Goal: Transaction & Acquisition: Purchase product/service

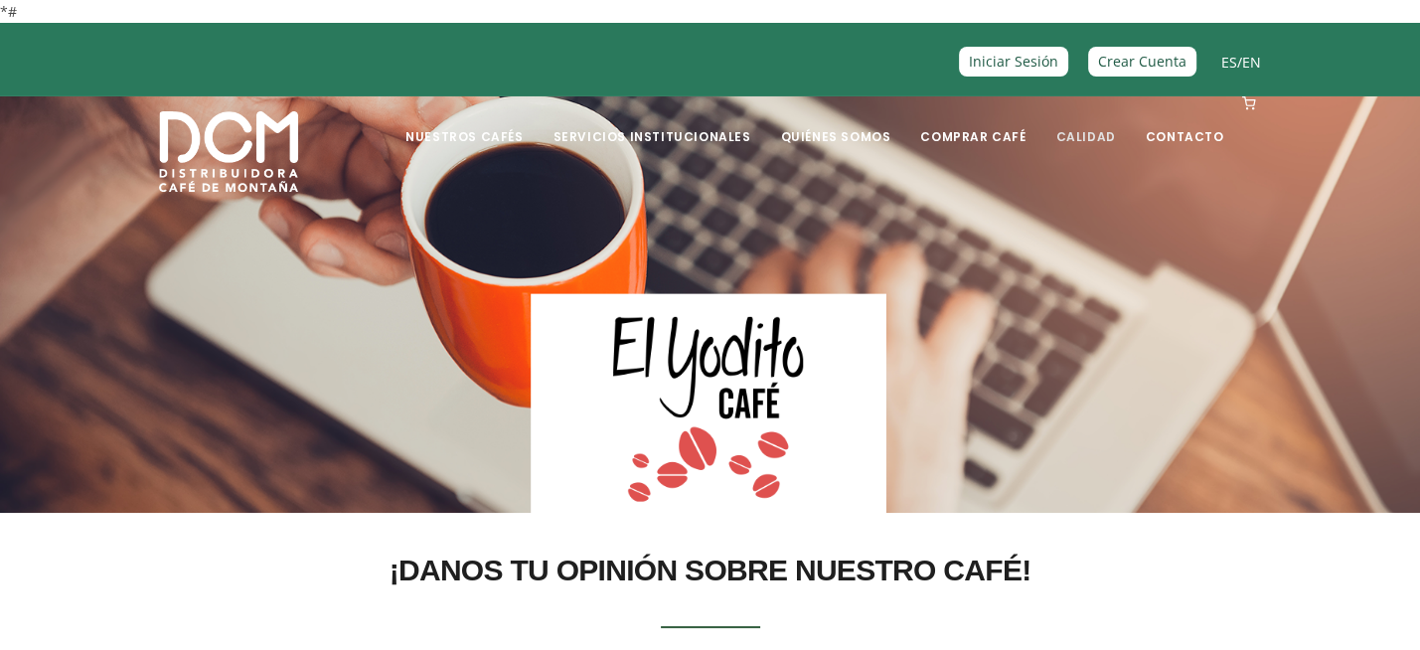
click at [1082, 136] on link "Calidad" at bounding box center [1084, 121] width 83 height 47
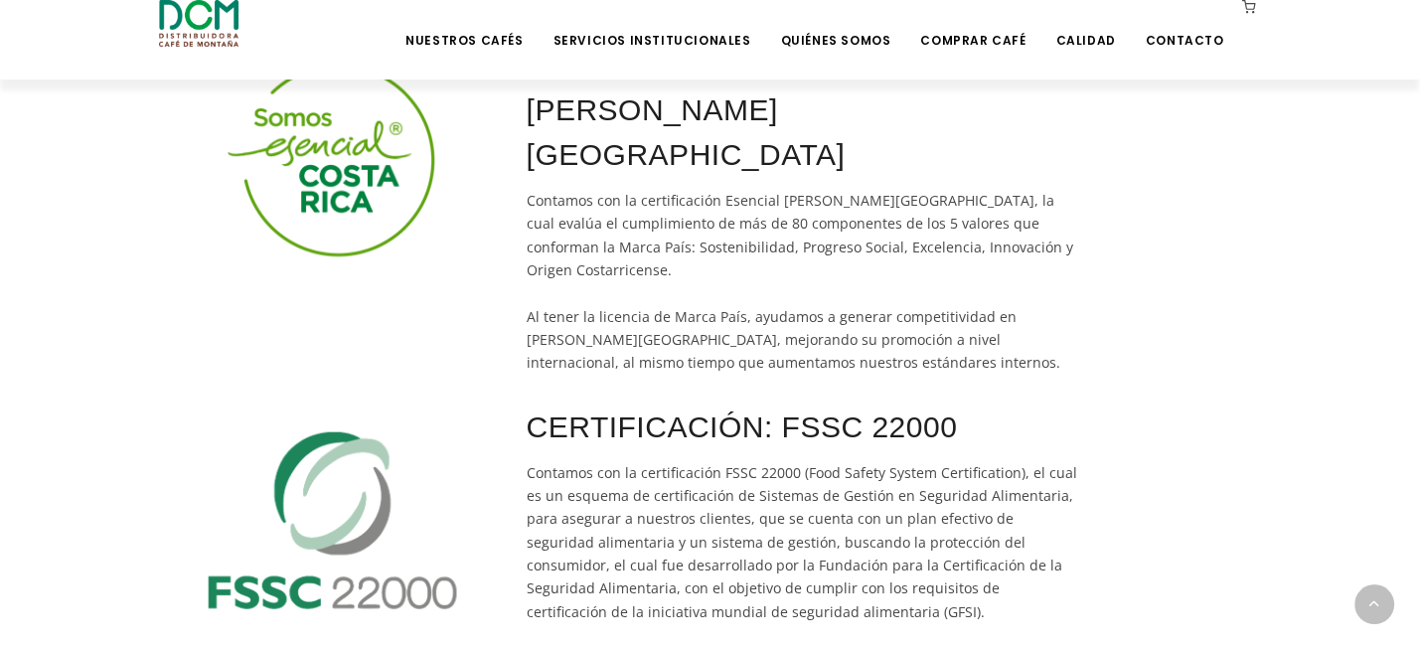
scroll to position [574, 0]
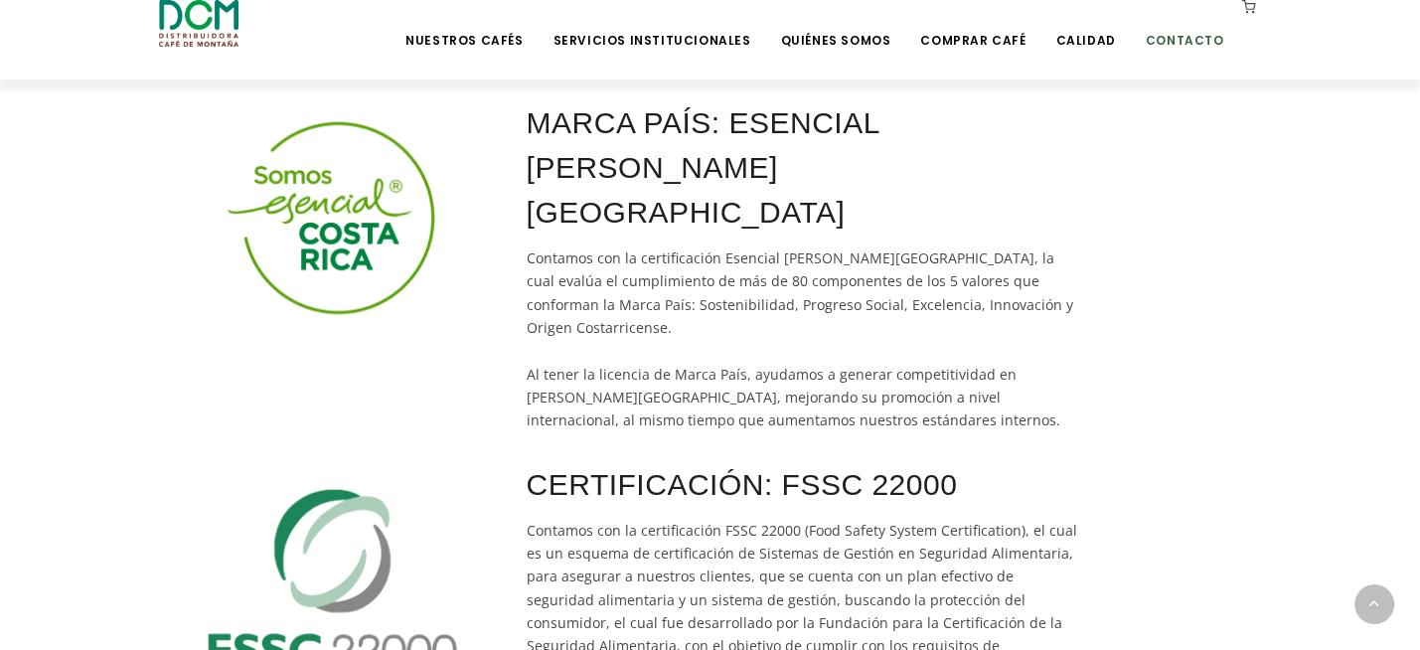
click at [1190, 32] on link "Contacto" at bounding box center [1185, 25] width 102 height 47
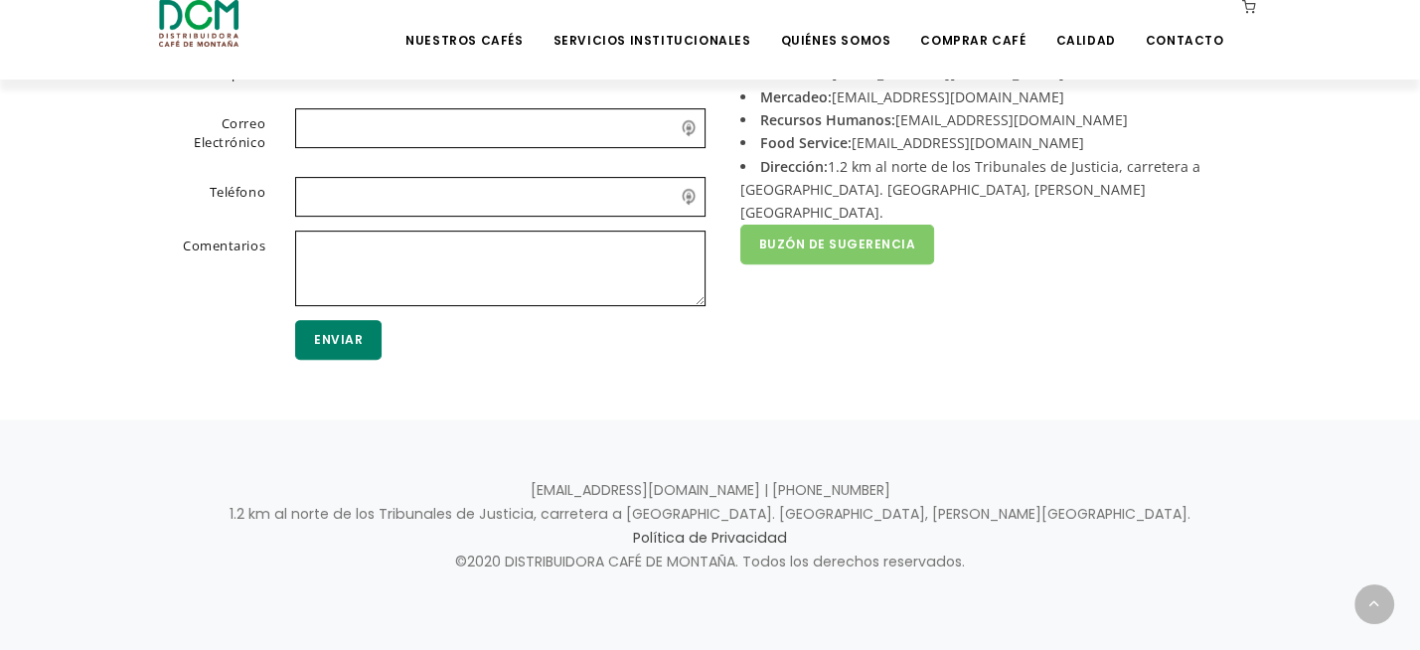
scroll to position [556, 0]
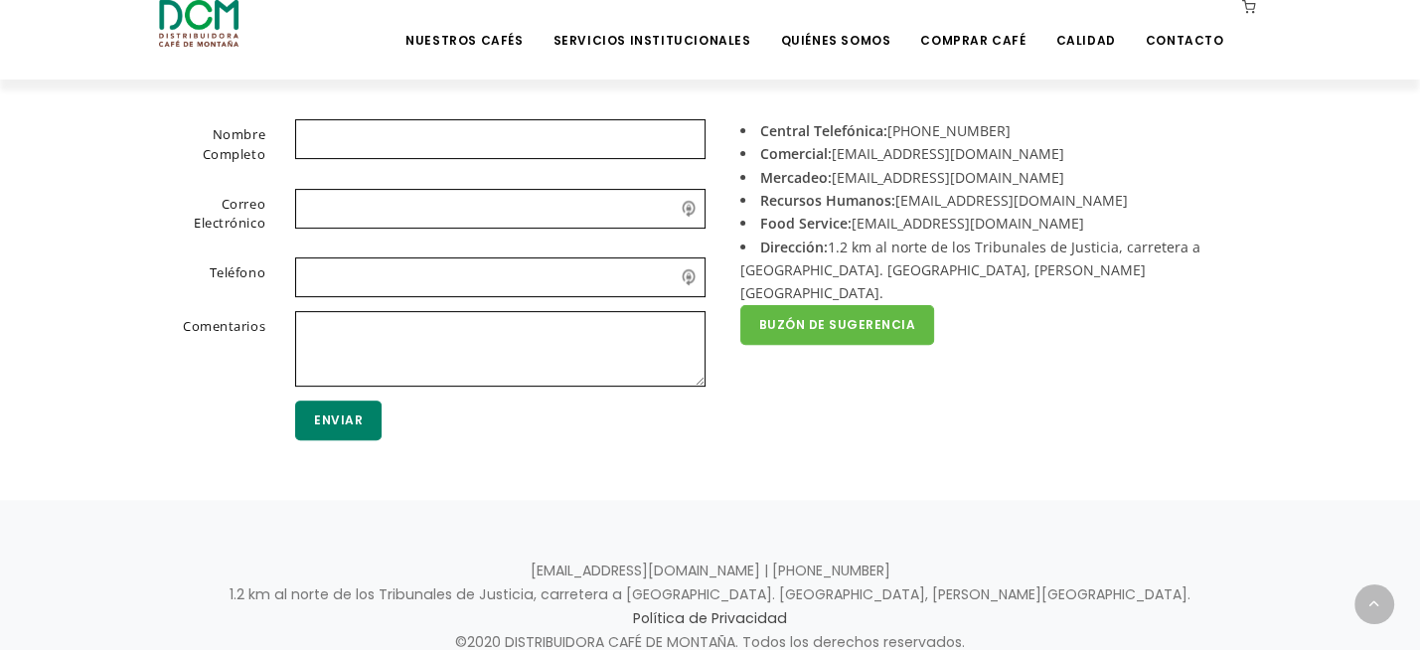
click at [872, 305] on link "Buzón de Sugerencia" at bounding box center [837, 325] width 195 height 40
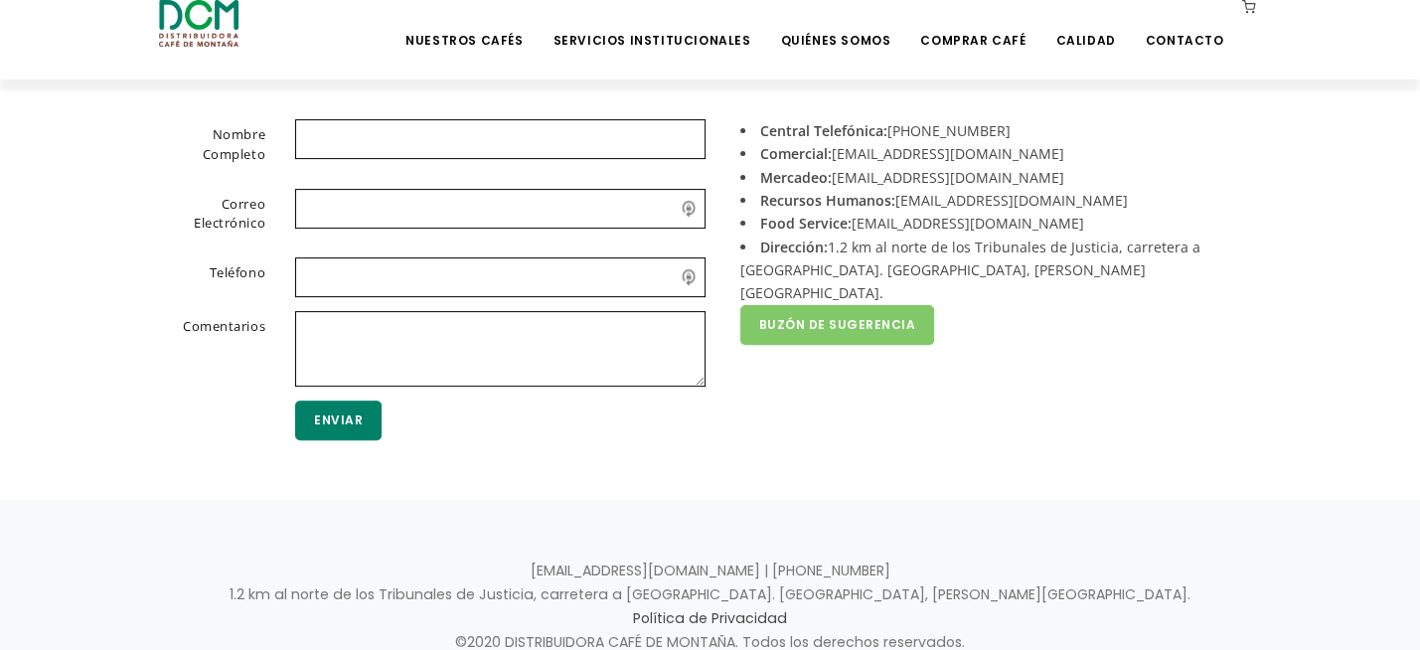
scroll to position [0, 0]
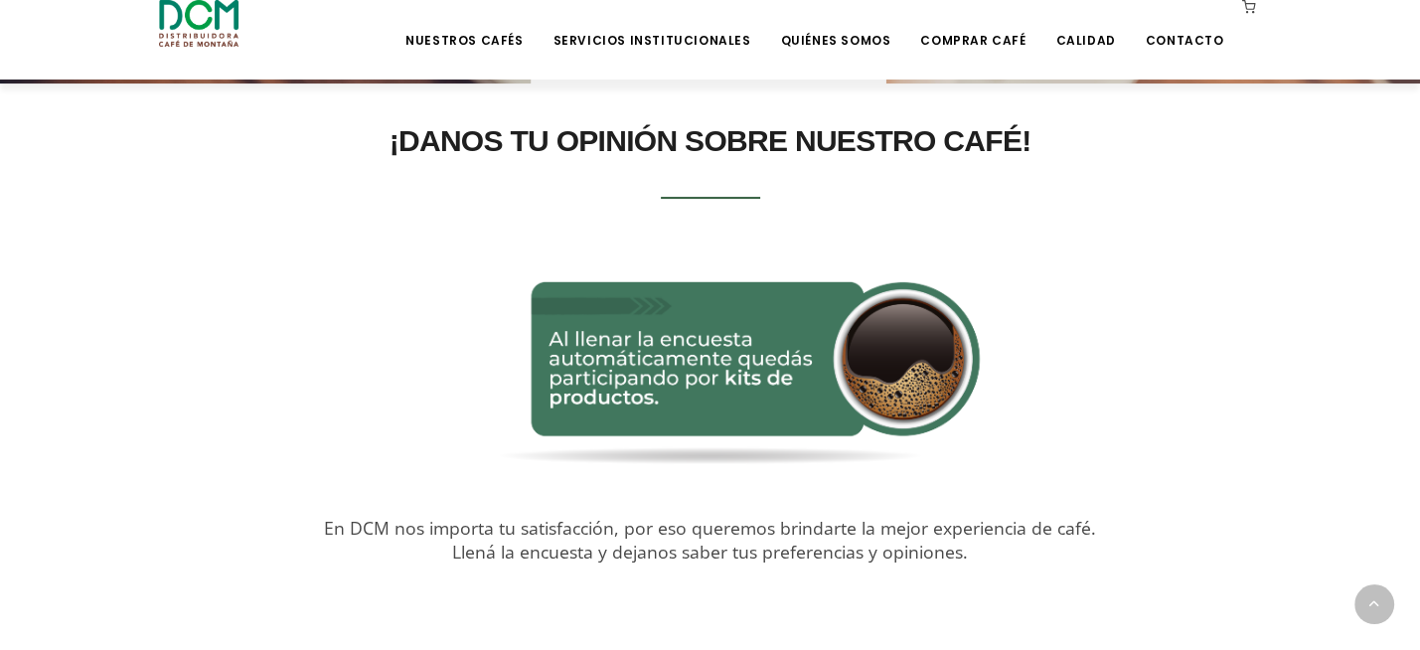
scroll to position [501, 0]
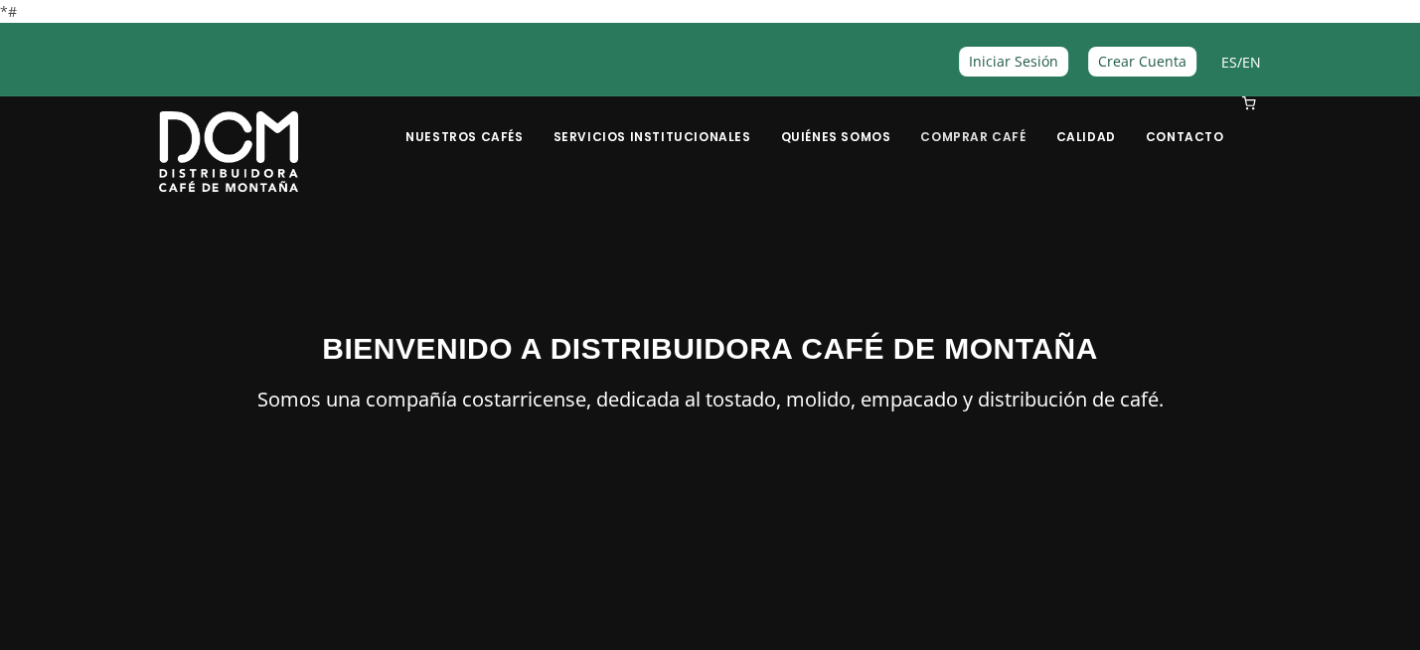
click at [985, 135] on link "Comprar Café" at bounding box center [972, 121] width 129 height 47
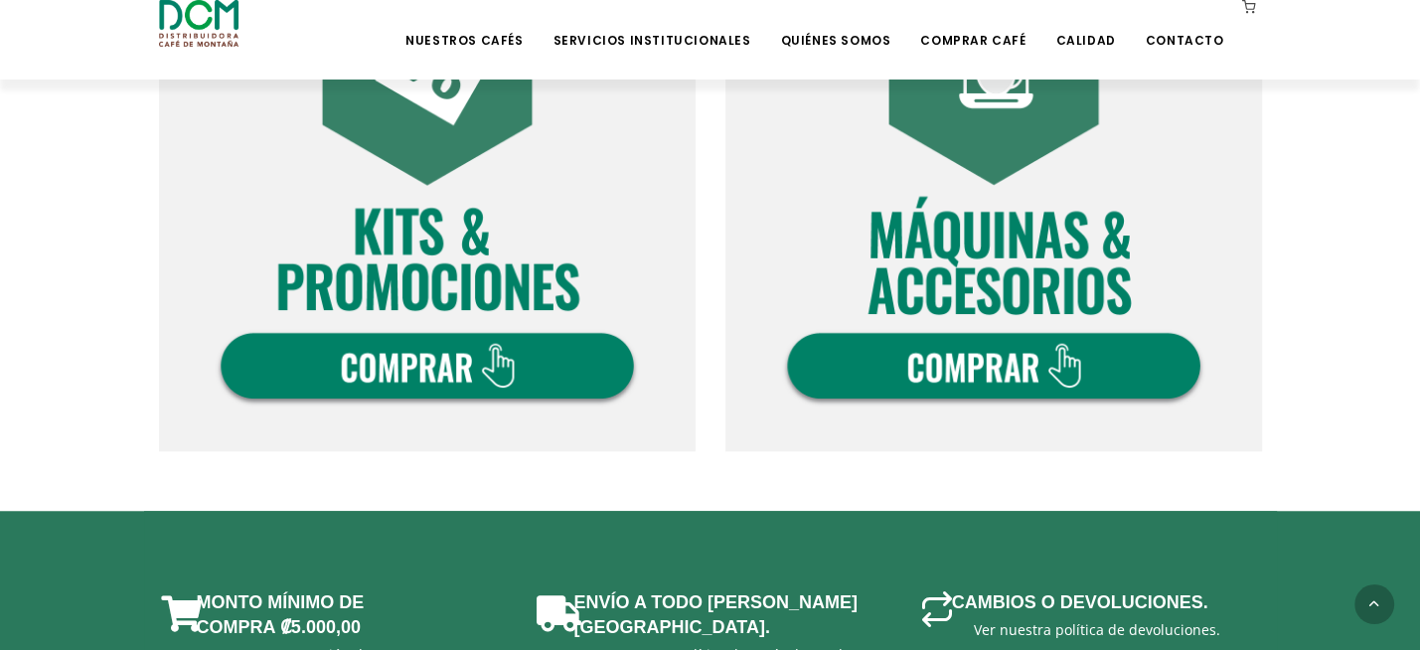
scroll to position [1383, 0]
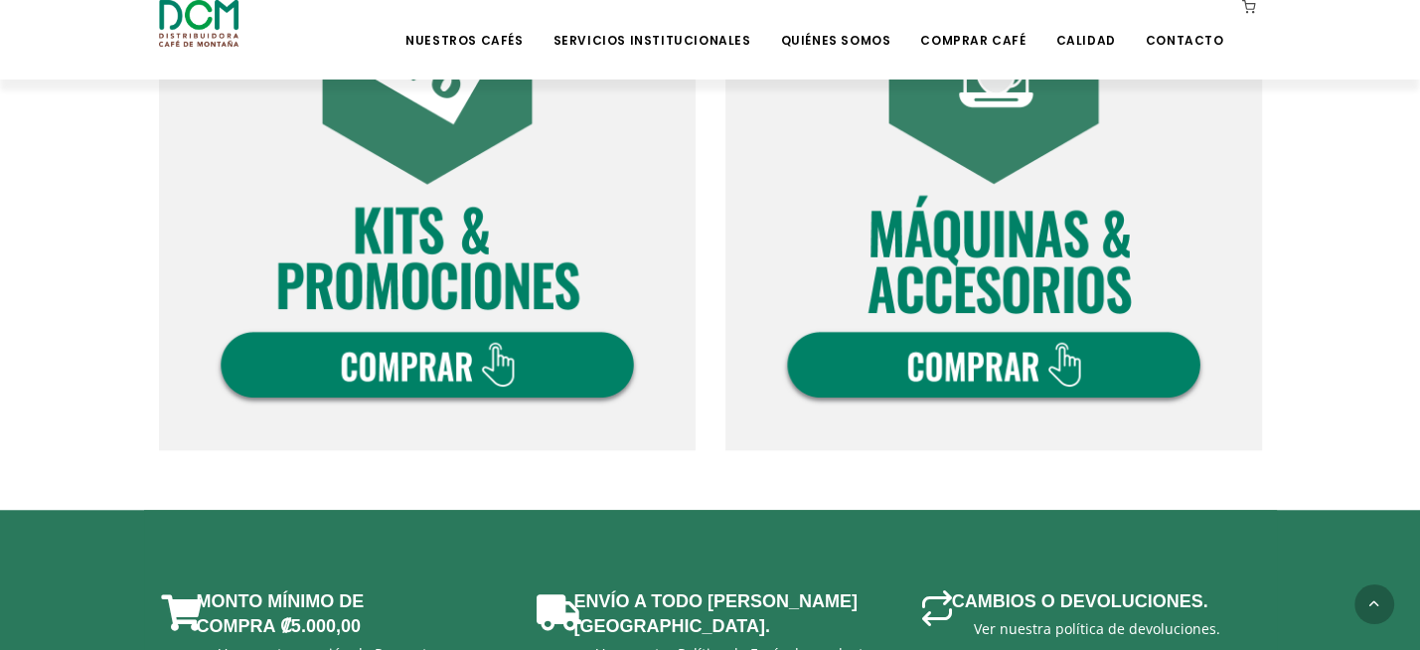
click at [514, 349] on img at bounding box center [427, 182] width 537 height 537
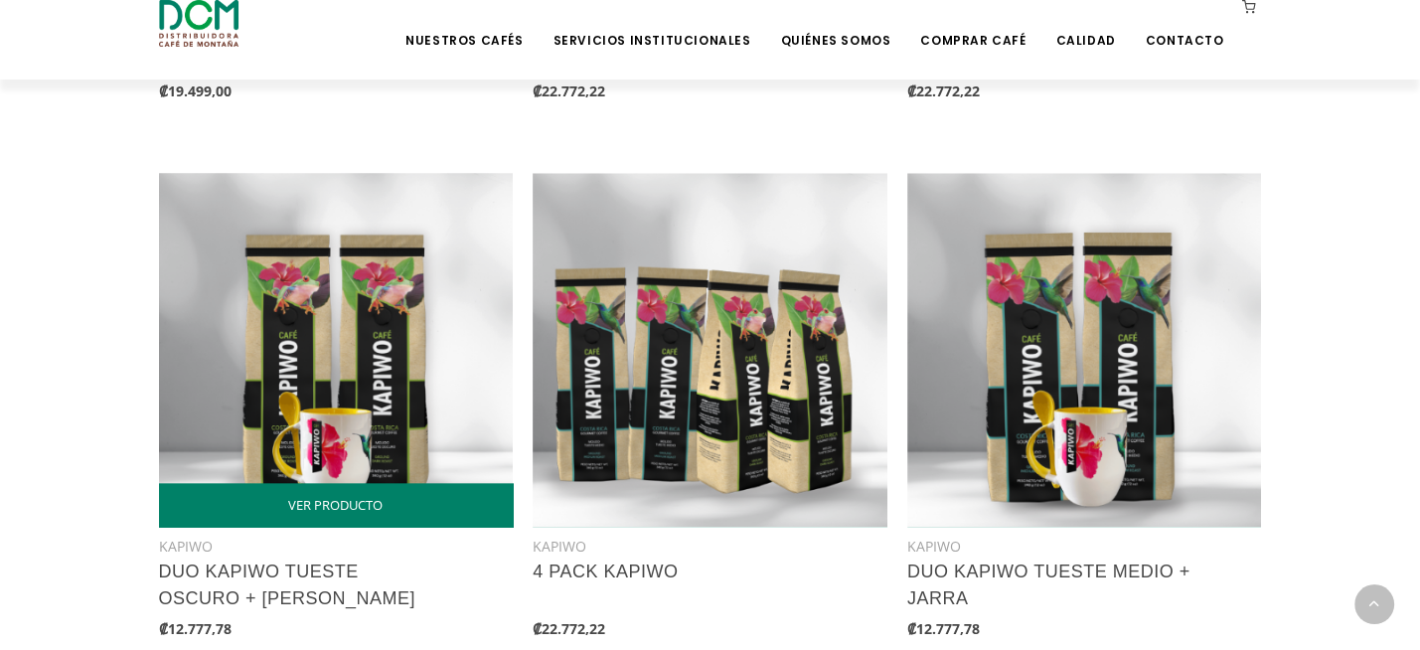
scroll to position [1952, 0]
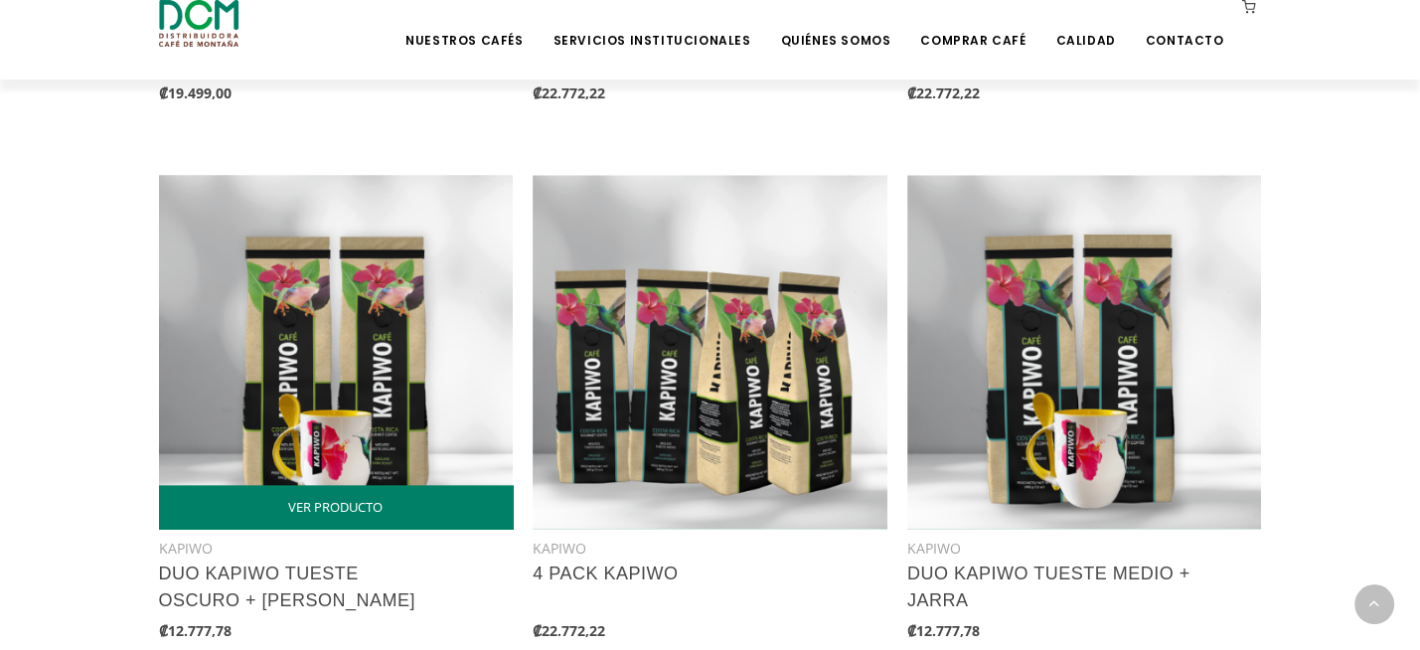
click at [425, 281] on img at bounding box center [336, 352] width 355 height 355
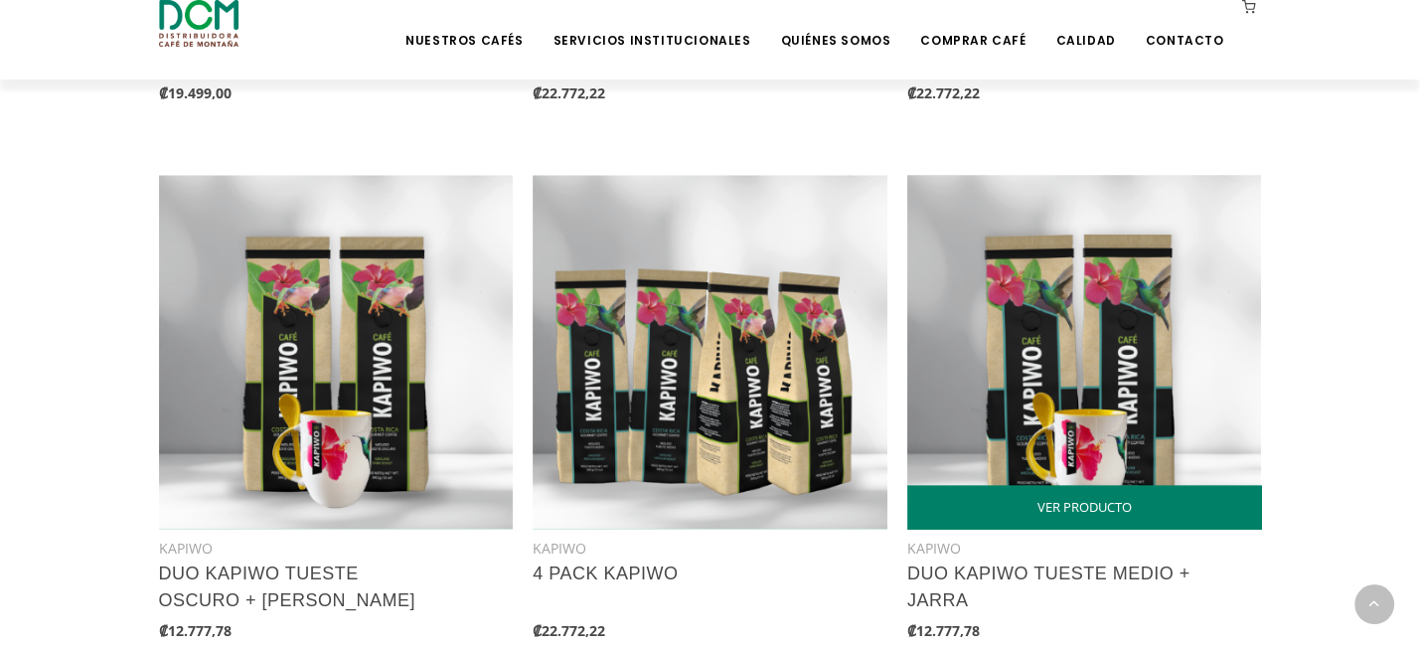
click at [1014, 357] on img at bounding box center [1084, 352] width 355 height 355
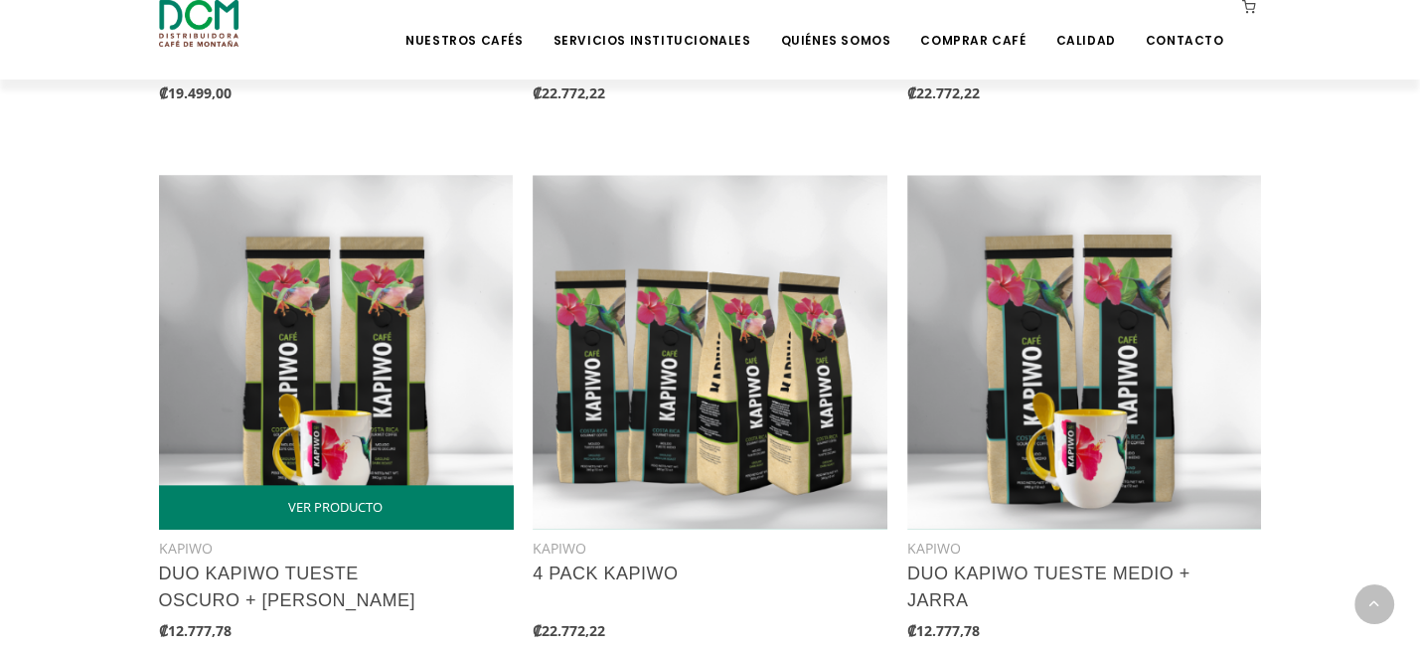
click at [409, 388] on img at bounding box center [336, 352] width 355 height 355
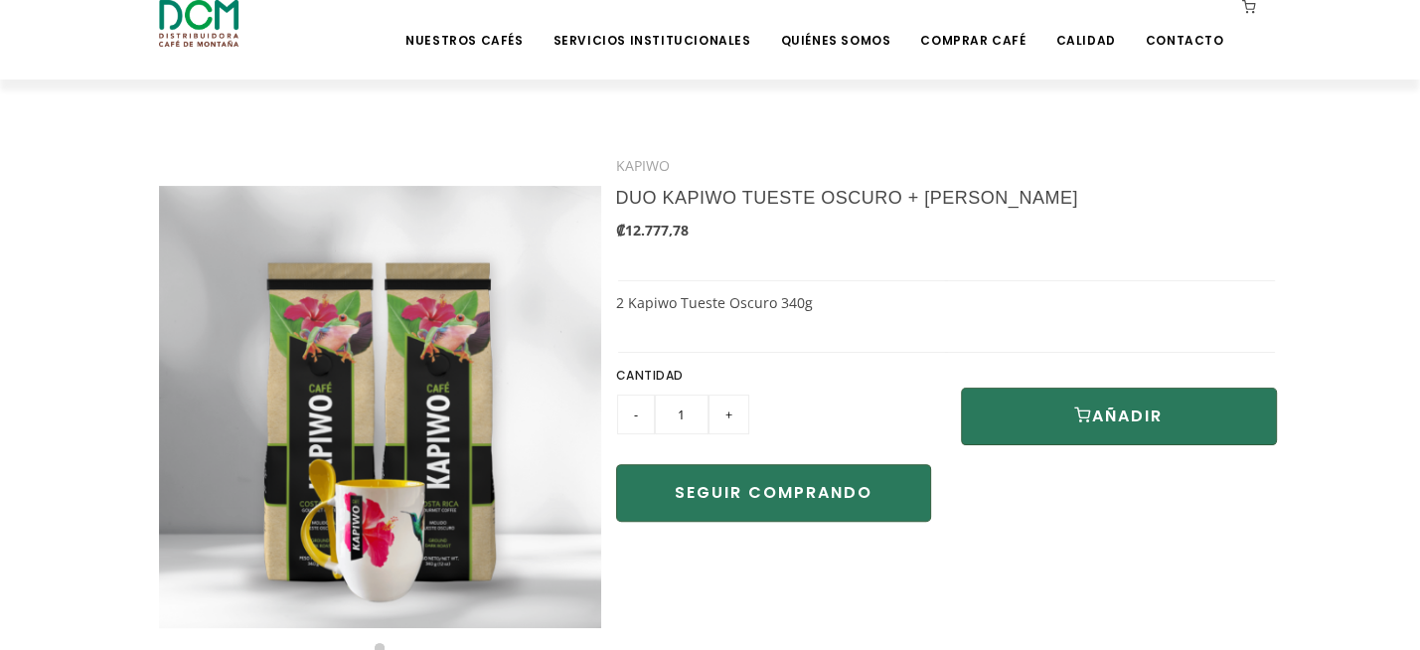
scroll to position [381, 0]
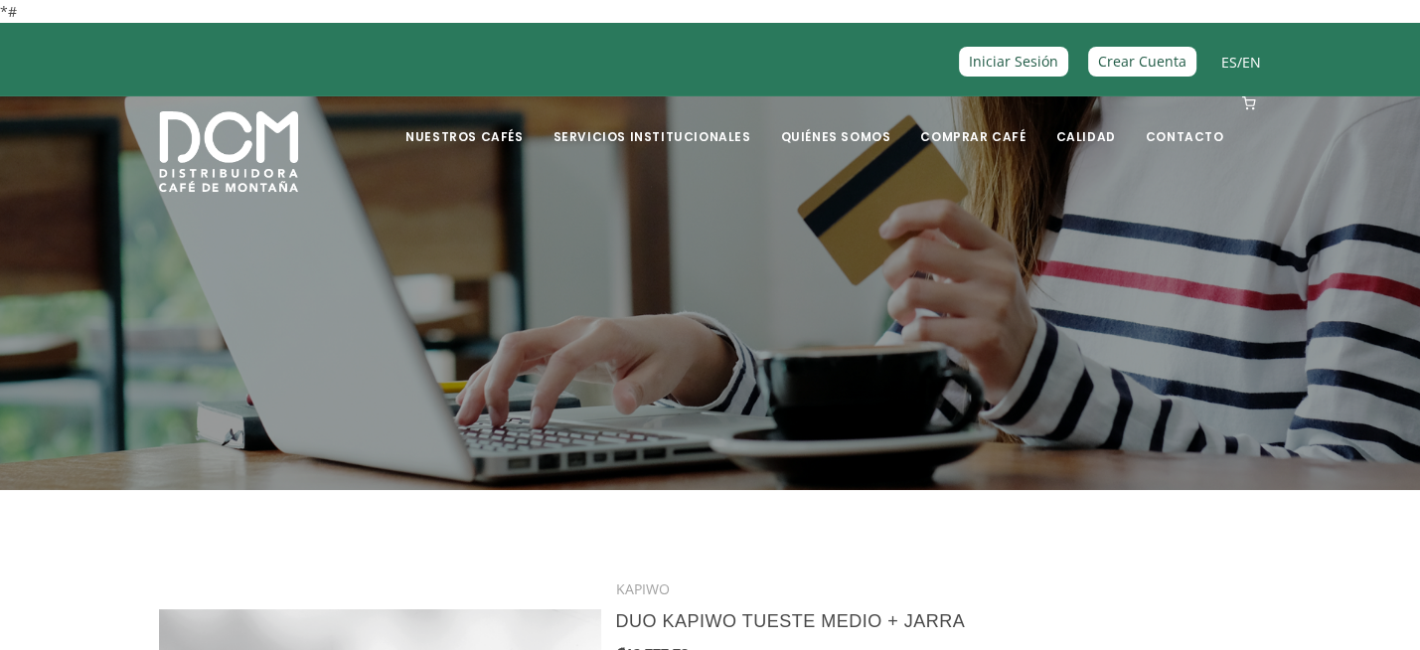
scroll to position [636, 0]
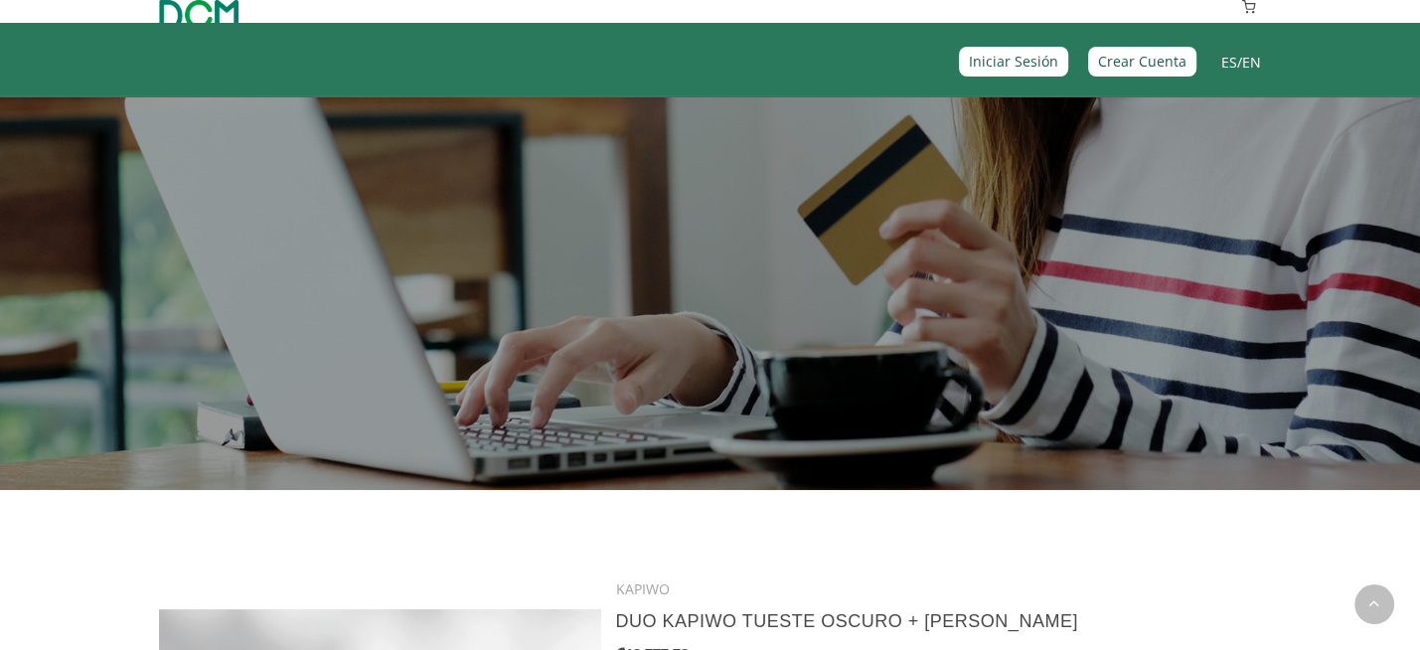
scroll to position [488, 0]
